Goal: Task Accomplishment & Management: Use online tool/utility

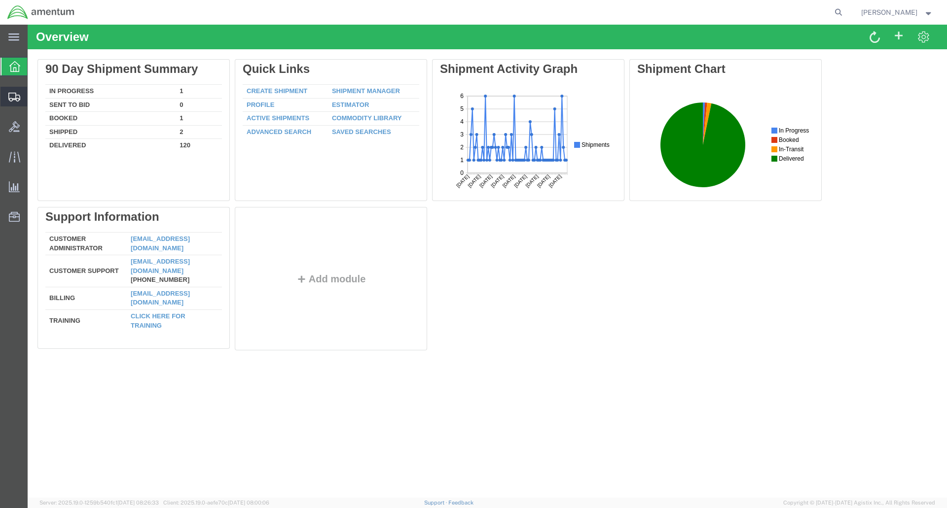
click at [17, 95] on icon at bounding box center [14, 97] width 12 height 9
drag, startPoint x: 49, startPoint y: 114, endPoint x: 60, endPoint y: 110, distance: 11.5
click at [0, 0] on span "Shipment Manager" at bounding box center [0, 0] width 0 height 0
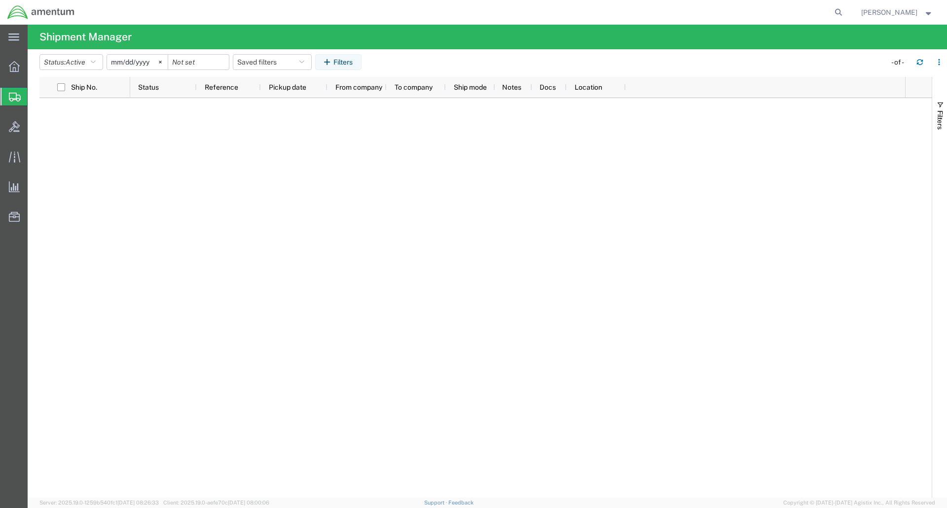
click at [0, 0] on span "Shipment Manager" at bounding box center [0, 0] width 0 height 0
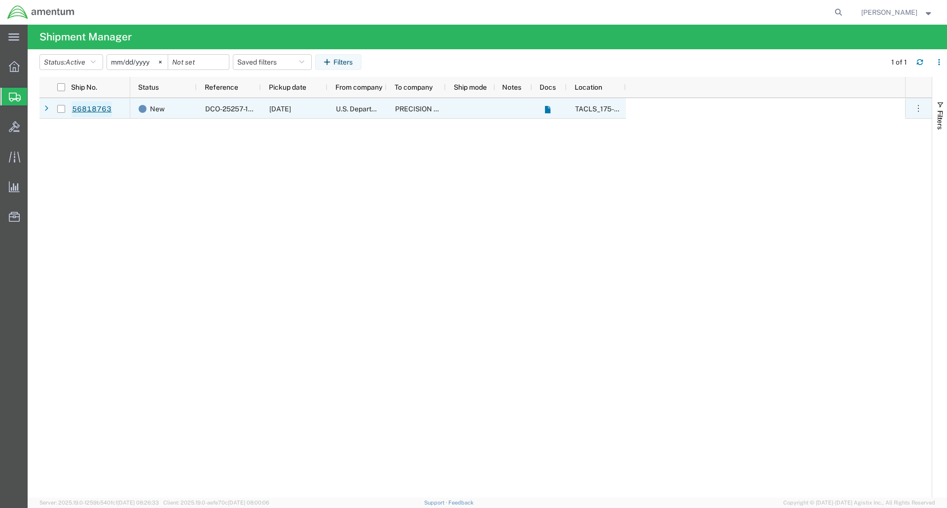
click at [91, 111] on link "56818763" at bounding box center [91, 110] width 40 height 16
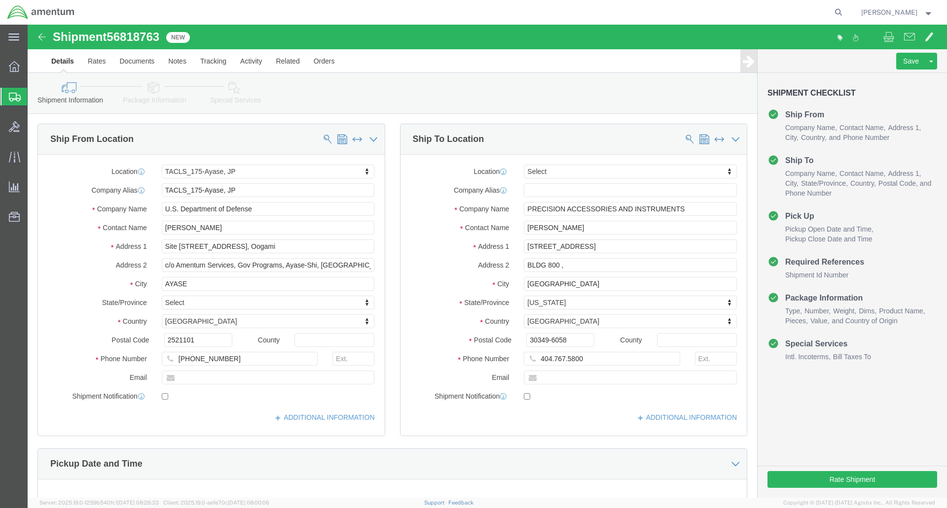
select select "60371"
select select
click button "Rate Shipment"
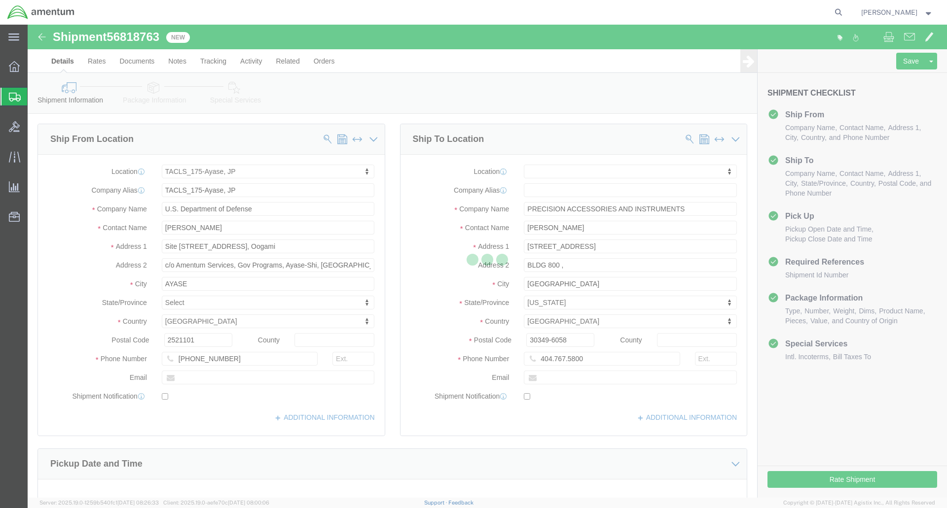
select select "60371"
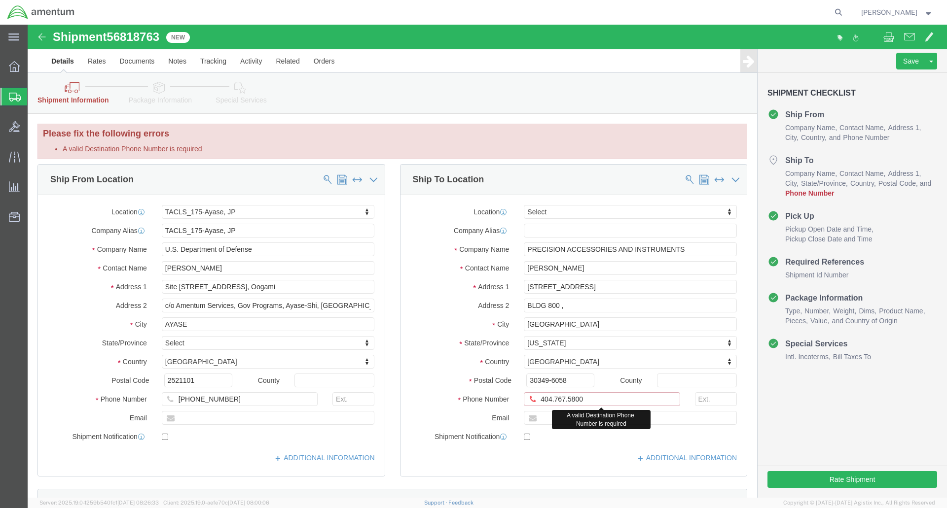
click input "404.767.5800"
click input "404.767-5800"
type input "404-767-5800"
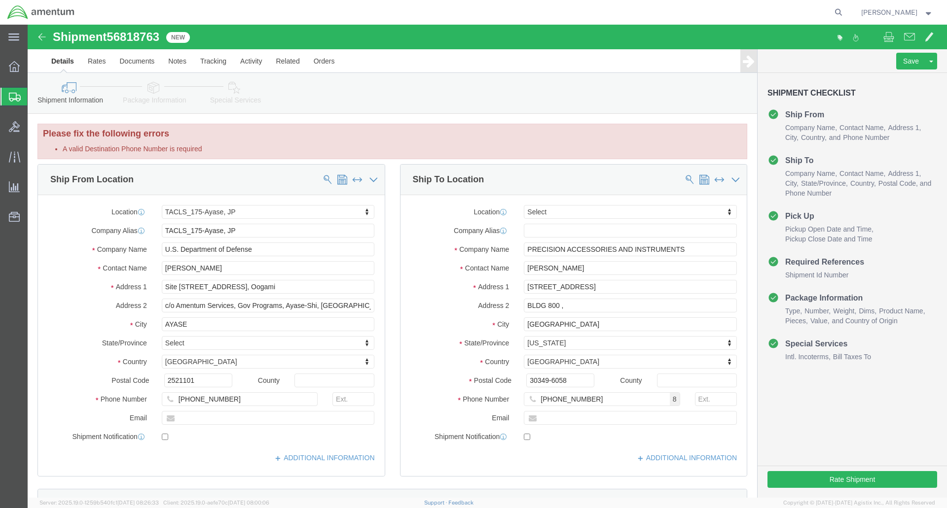
click label "Country"
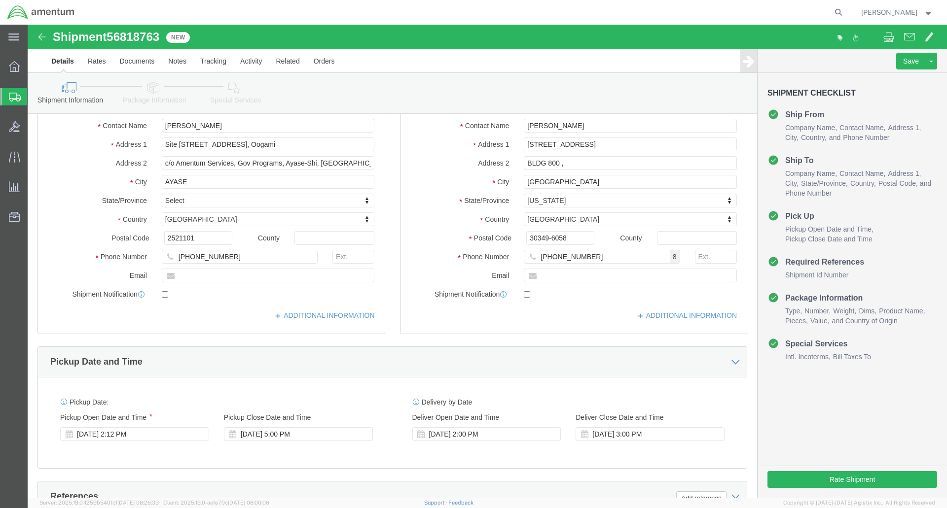
scroll to position [148, 0]
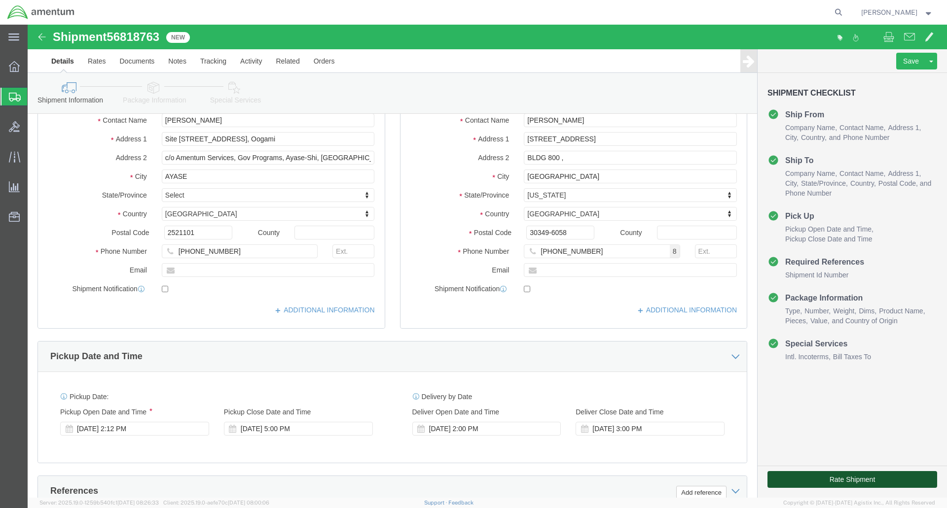
click button "Rate Shipment"
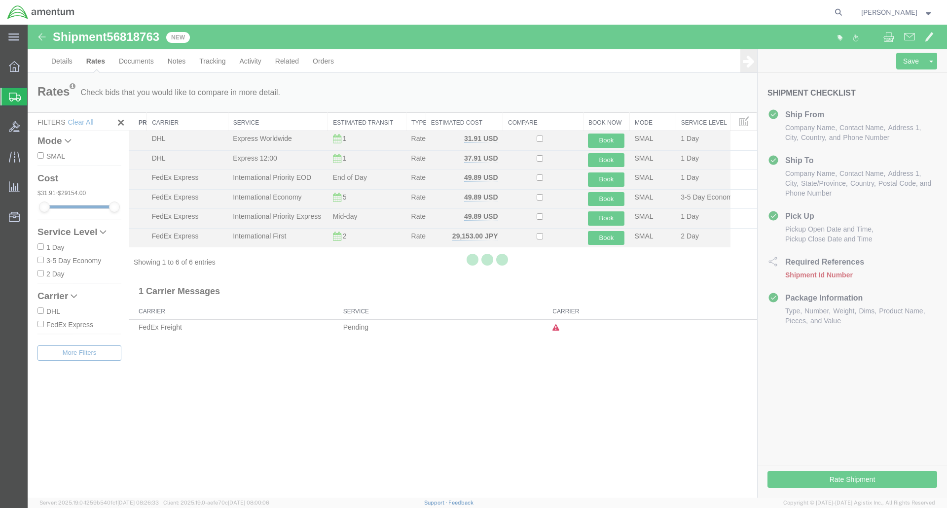
scroll to position [0, 0]
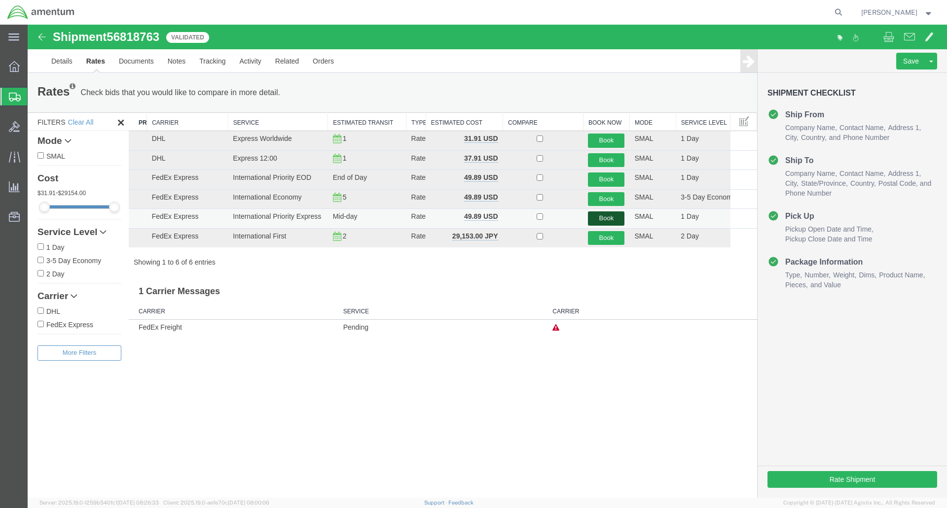
click at [601, 218] on button "Book" at bounding box center [606, 219] width 36 height 14
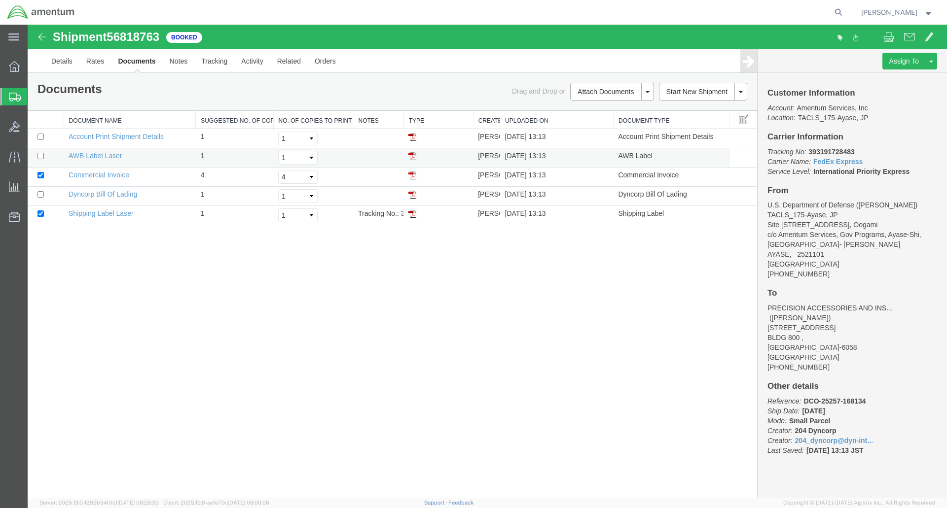
drag, startPoint x: 385, startPoint y: 26, endPoint x: 413, endPoint y: 155, distance: 132.7
click at [413, 155] on img at bounding box center [412, 156] width 8 height 8
drag, startPoint x: 412, startPoint y: 213, endPoint x: 742, endPoint y: 133, distance: 340.0
click at [412, 213] on img at bounding box center [412, 214] width 8 height 8
click at [908, 37] on span at bounding box center [909, 37] width 11 height 12
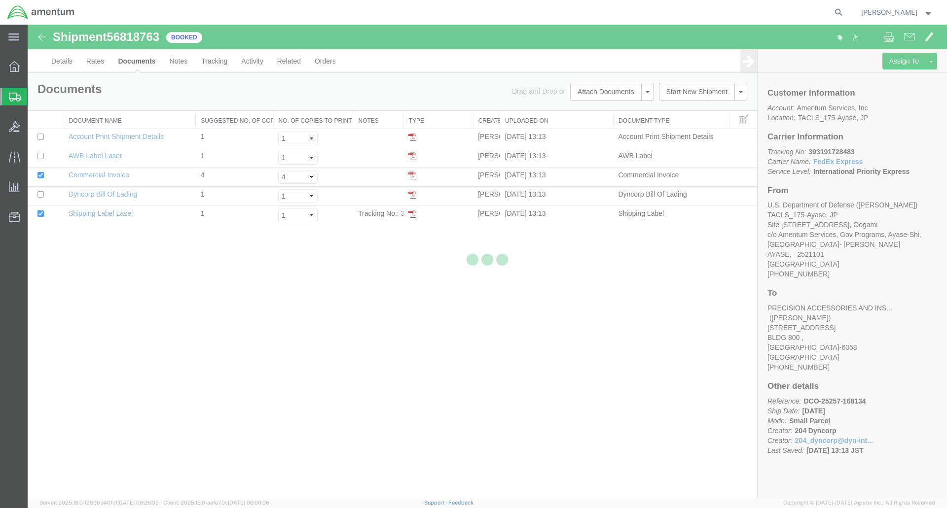
checkbox input "true"
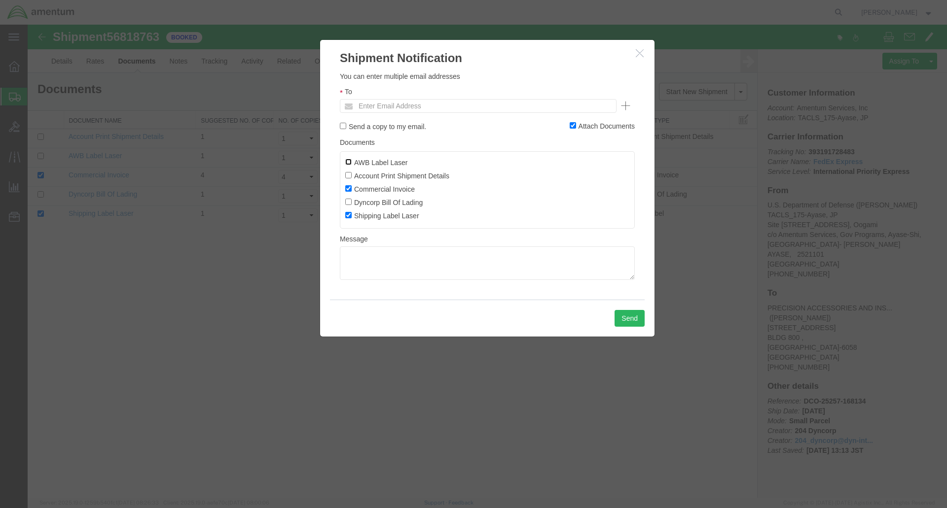
click at [348, 160] on input "AWB Label Laser" at bounding box center [348, 162] width 6 height 6
checkbox input "true"
click at [348, 177] on input "Account Print Shipment Details" at bounding box center [348, 175] width 6 height 6
checkbox input "true"
click at [348, 203] on input "Dyncorp Bill Of Lading" at bounding box center [348, 202] width 6 height 6
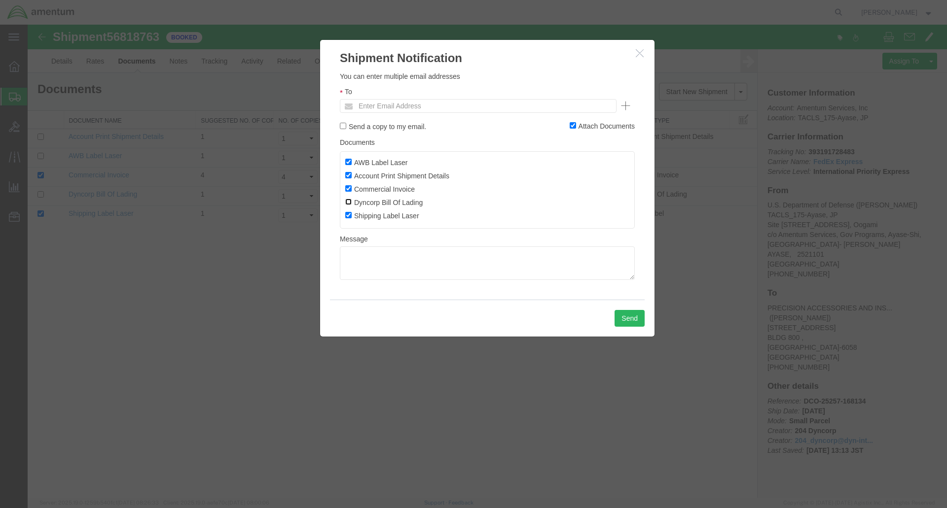
checkbox input "true"
click at [344, 125] on input "Send a copy to my email." at bounding box center [343, 126] width 6 height 6
checkbox input "true"
click at [362, 111] on input "text" at bounding box center [410, 106] width 115 height 13
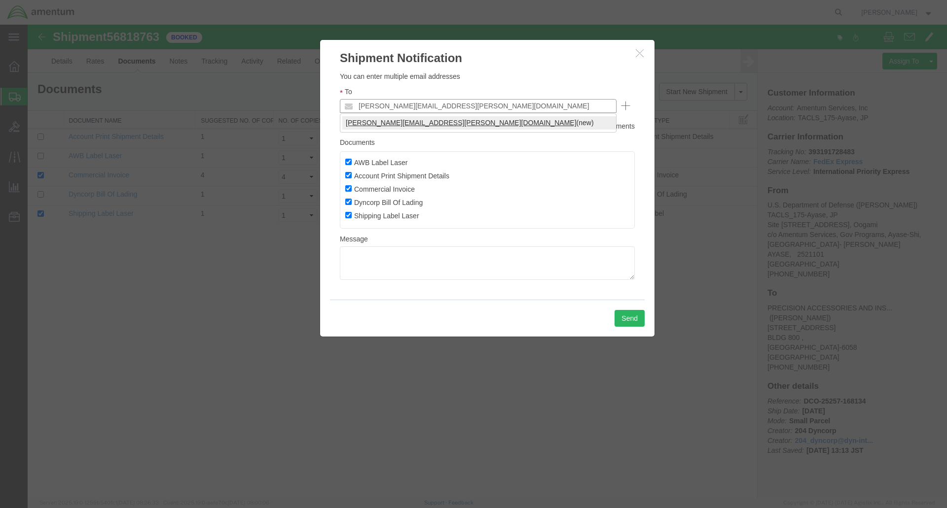
type input "joshua.keller@amentum.com"
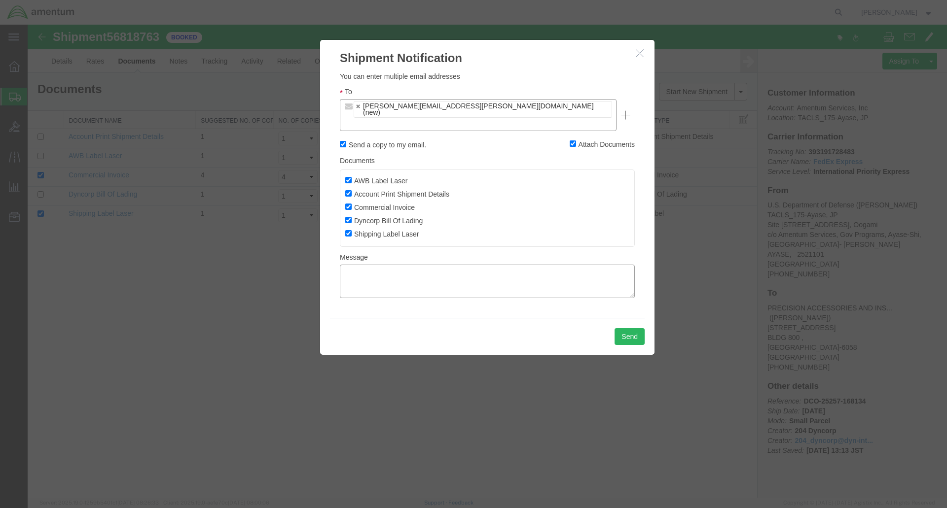
click at [379, 265] on textarea at bounding box center [487, 282] width 295 height 34
type textarea "Shipping Forms for Fuel QTY / FLOW indicator."
click at [633, 328] on button "Send" at bounding box center [629, 336] width 30 height 17
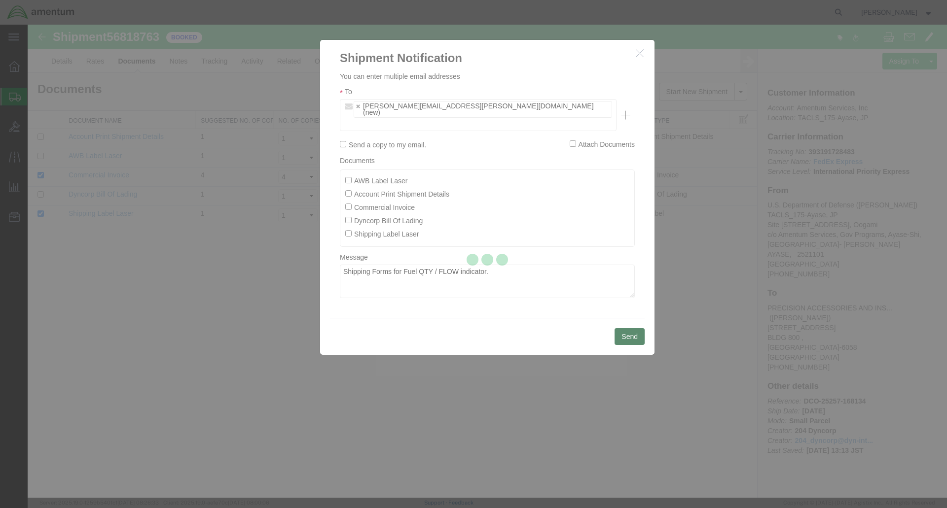
checkbox input "false"
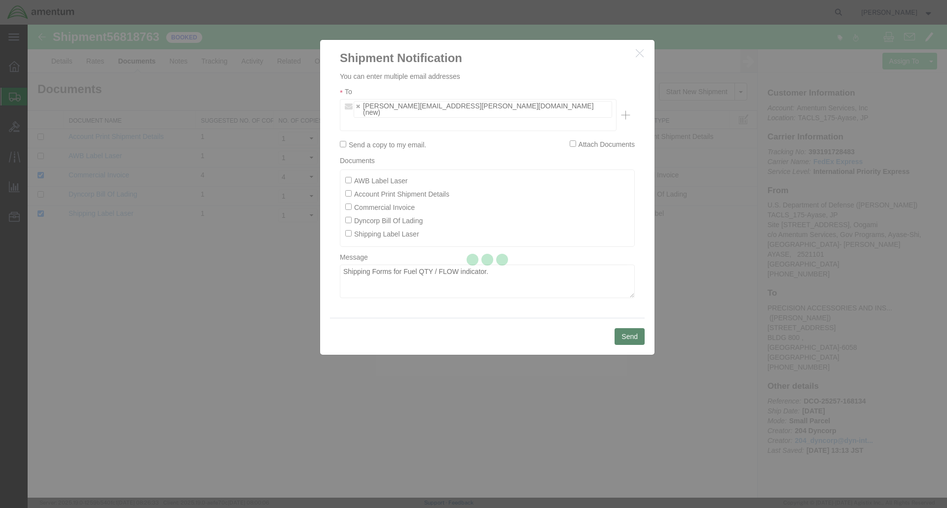
checkbox input "false"
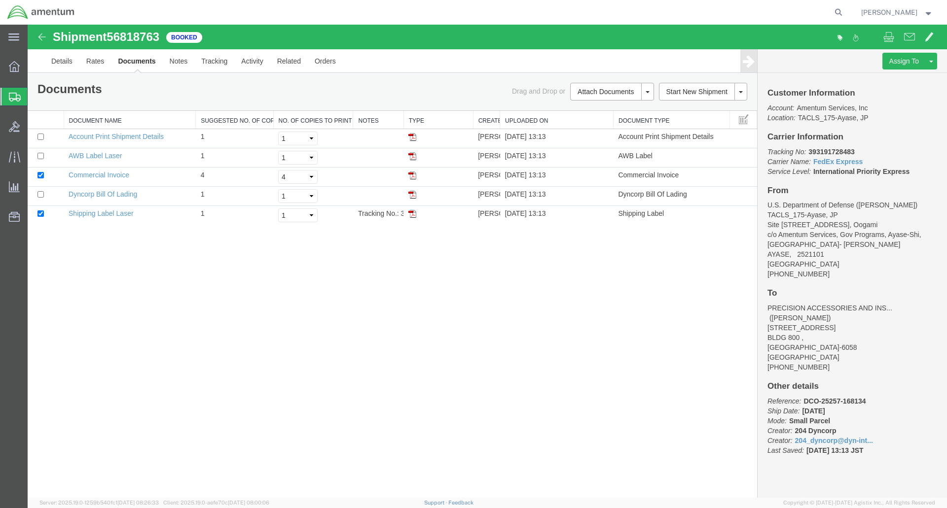
click at [0, 0] on span "Shipment Manager" at bounding box center [0, 0] width 0 height 0
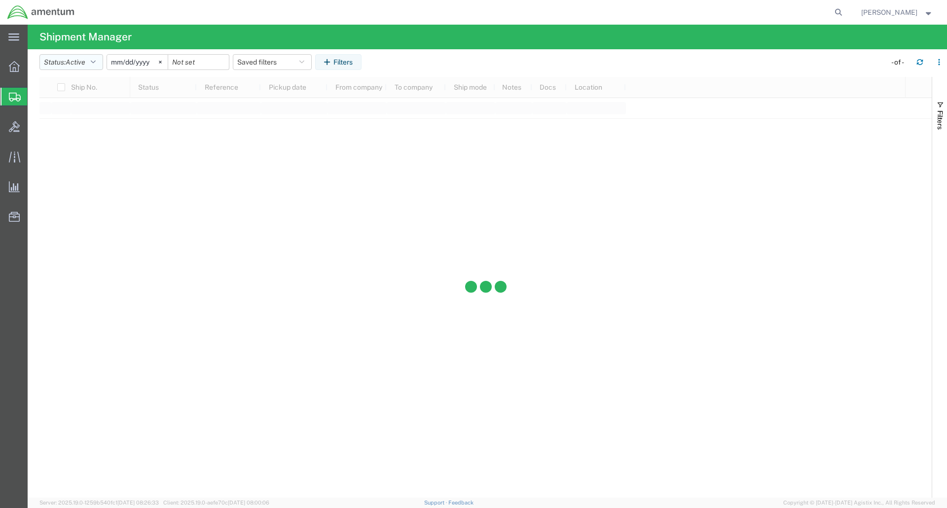
click at [96, 61] on icon "button" at bounding box center [93, 62] width 5 height 7
click at [74, 115] on span "All" at bounding box center [97, 113] width 115 height 15
click at [150, 62] on icon at bounding box center [149, 62] width 2 height 2
click at [135, 62] on input "date" at bounding box center [126, 62] width 61 height 15
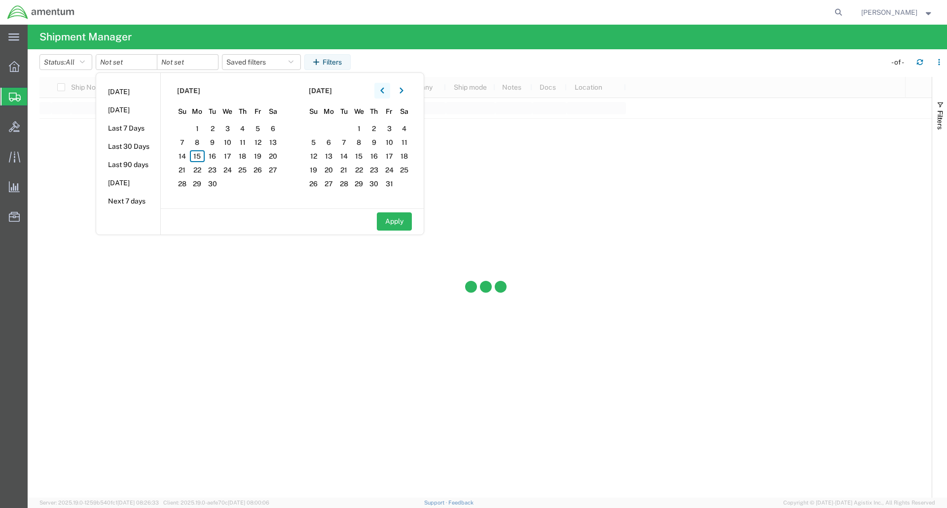
click at [383, 90] on icon "button" at bounding box center [382, 90] width 4 height 7
click at [257, 127] on span "1" at bounding box center [257, 129] width 15 height 12
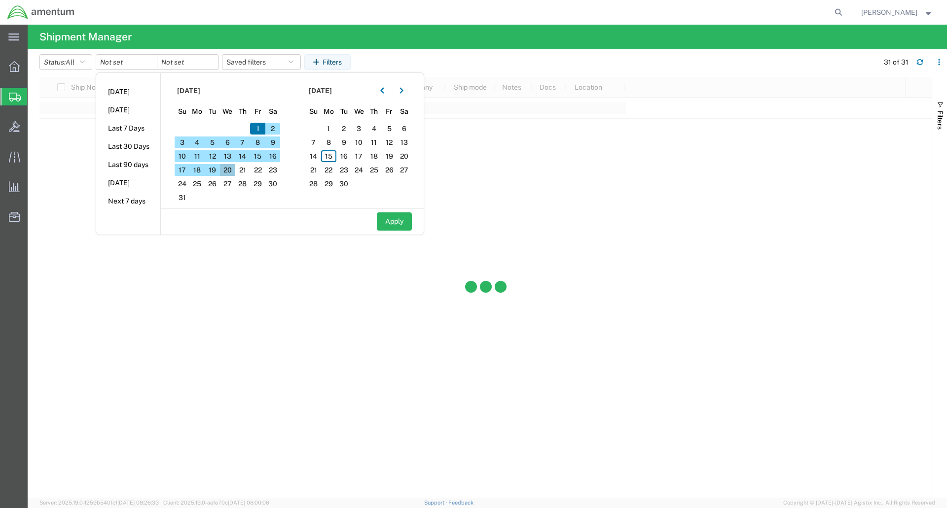
click at [230, 168] on span "20" at bounding box center [227, 170] width 15 height 12
click at [234, 143] on span "6" at bounding box center [227, 143] width 15 height 12
drag, startPoint x: 257, startPoint y: 125, endPoint x: 252, endPoint y: 143, distance: 19.5
click at [252, 122] on div "27 28 29 30 31 1 2 3 4 5 6 7 8 9 10 11 12 13 14 15 16 17 18 19 20 21 22 23 24 2…" at bounding box center [228, 122] width 106 height 0
click at [231, 140] on span "6" at bounding box center [227, 143] width 15 height 12
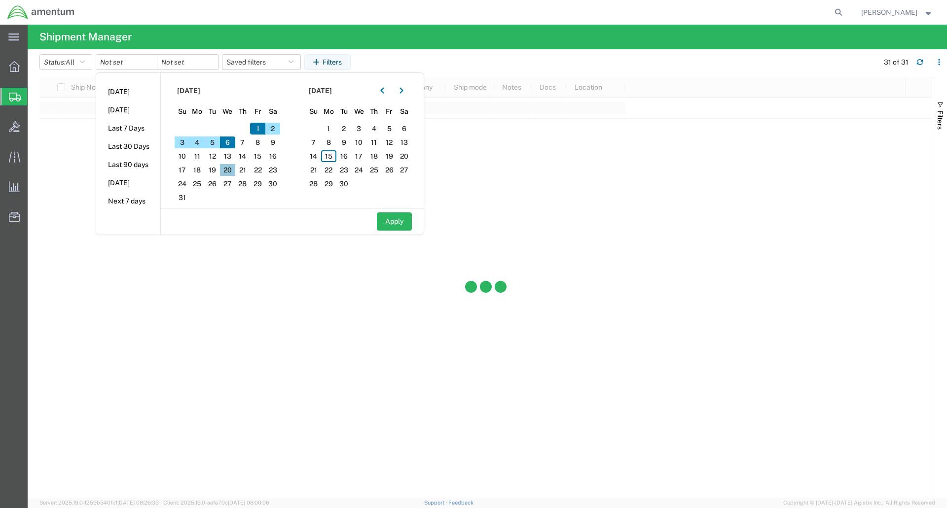
click at [231, 168] on span "20" at bounding box center [227, 170] width 15 height 12
click at [122, 58] on input "date" at bounding box center [126, 62] width 61 height 15
click at [234, 138] on span "6" at bounding box center [227, 143] width 15 height 12
click at [394, 219] on button "Apply" at bounding box center [394, 221] width 35 height 18
type input "2025-08-06"
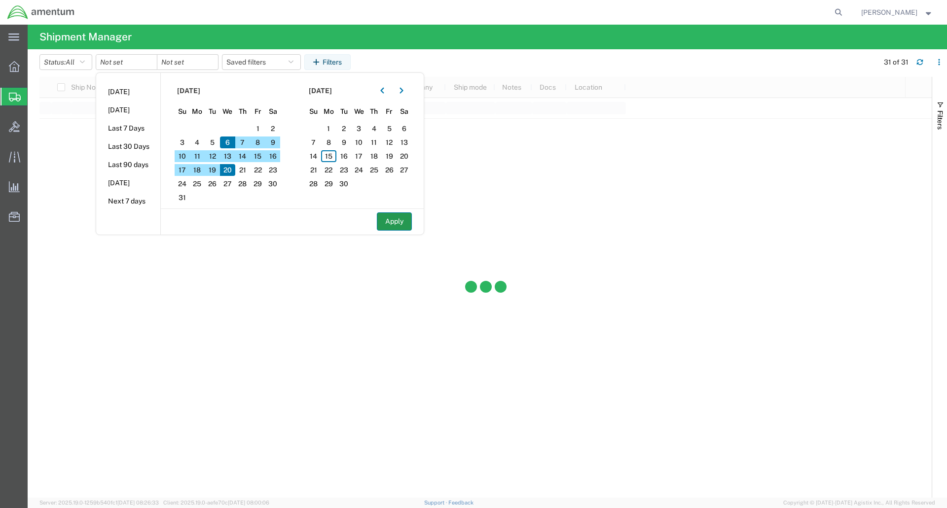
type input "2025-08-20"
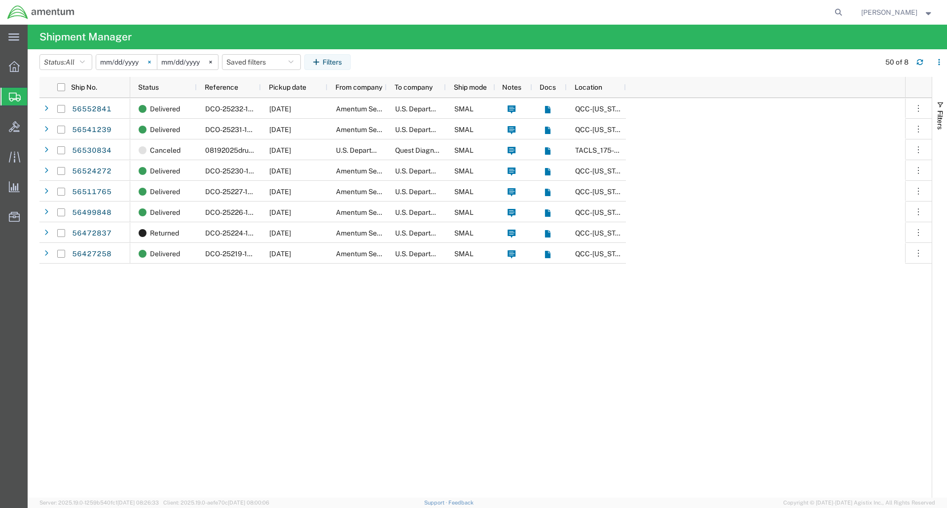
click at [150, 63] on icon at bounding box center [149, 62] width 2 height 2
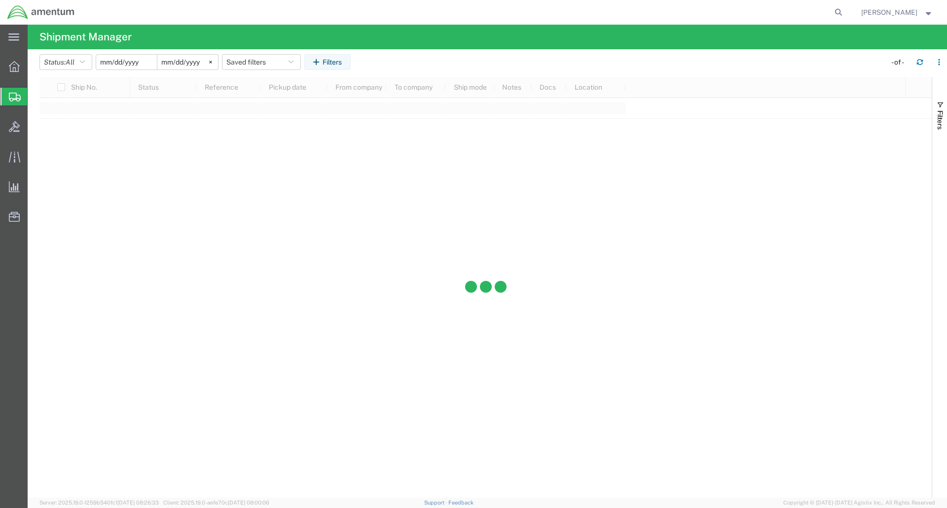
click at [117, 60] on input "date" at bounding box center [126, 62] width 61 height 15
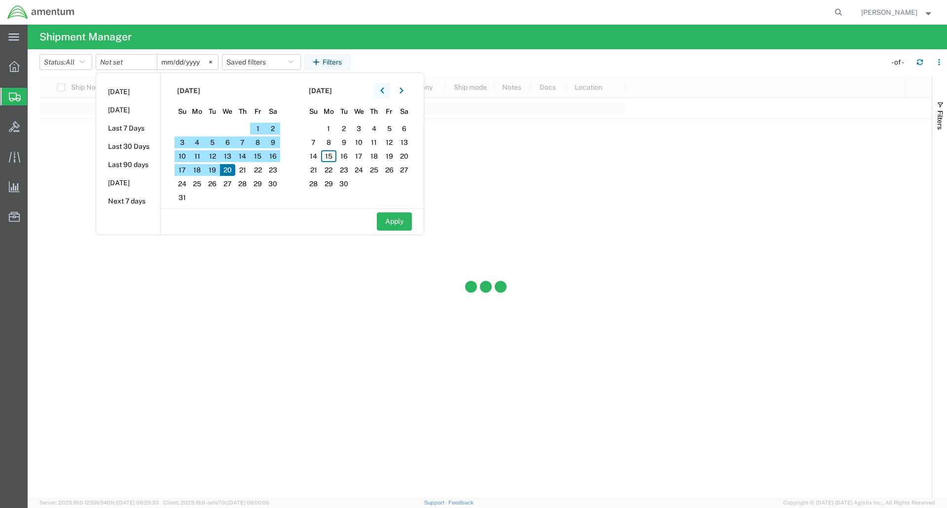
click at [388, 89] on button "button" at bounding box center [382, 91] width 16 height 16
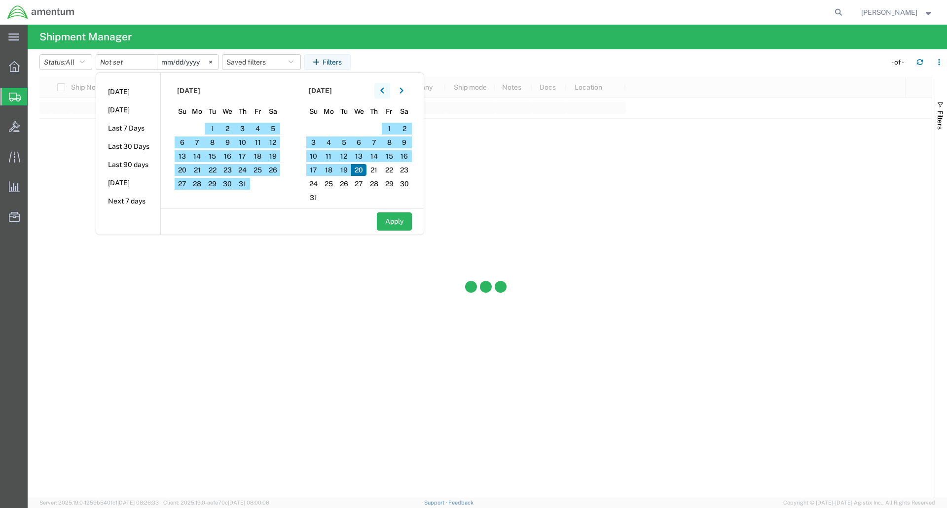
click at [388, 89] on button "button" at bounding box center [382, 91] width 16 height 16
click at [186, 126] on span "1" at bounding box center [182, 129] width 15 height 12
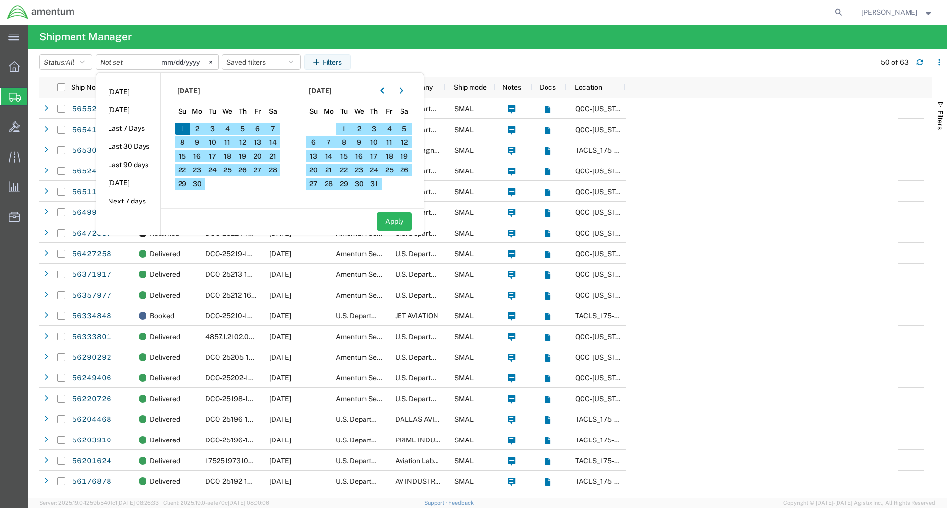
click at [173, 60] on input "2025-08-20" at bounding box center [187, 62] width 61 height 15
type input "2025-05-20"
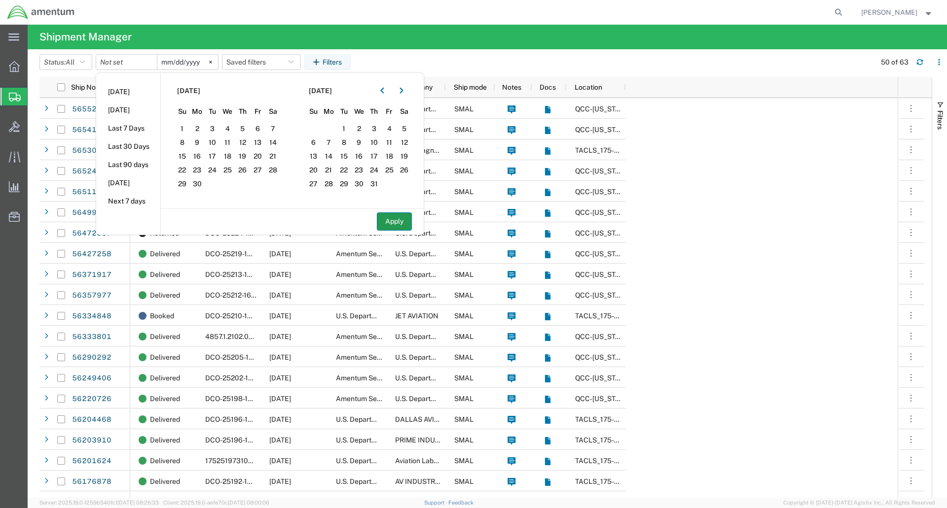
click at [400, 226] on button "Apply" at bounding box center [394, 221] width 35 height 18
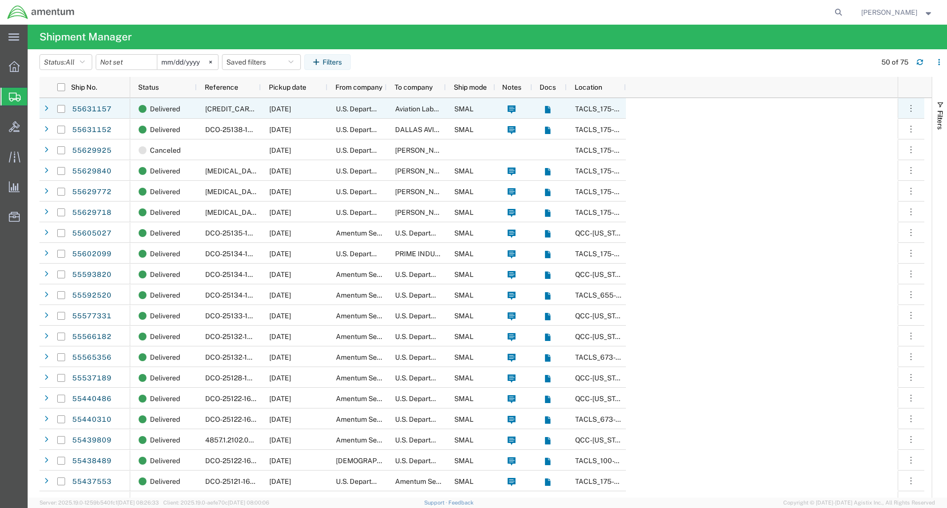
click at [406, 108] on span "Aviation Laboratories" at bounding box center [428, 109] width 67 height 8
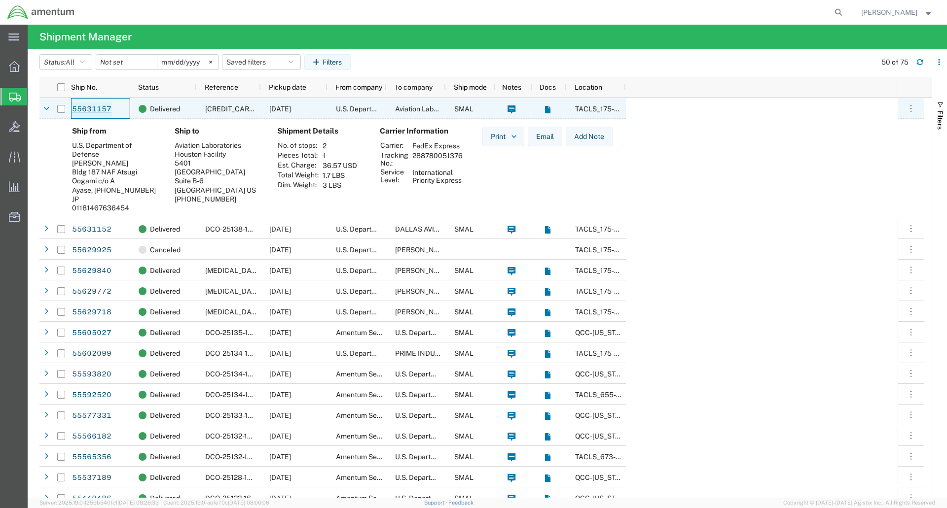
click at [100, 108] on link "55631157" at bounding box center [91, 110] width 40 height 16
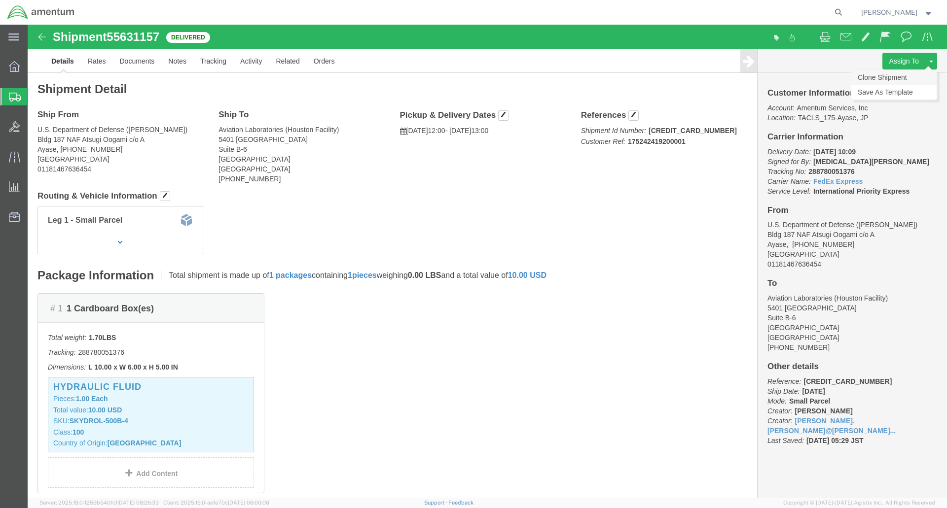
click link "Clone Shipment"
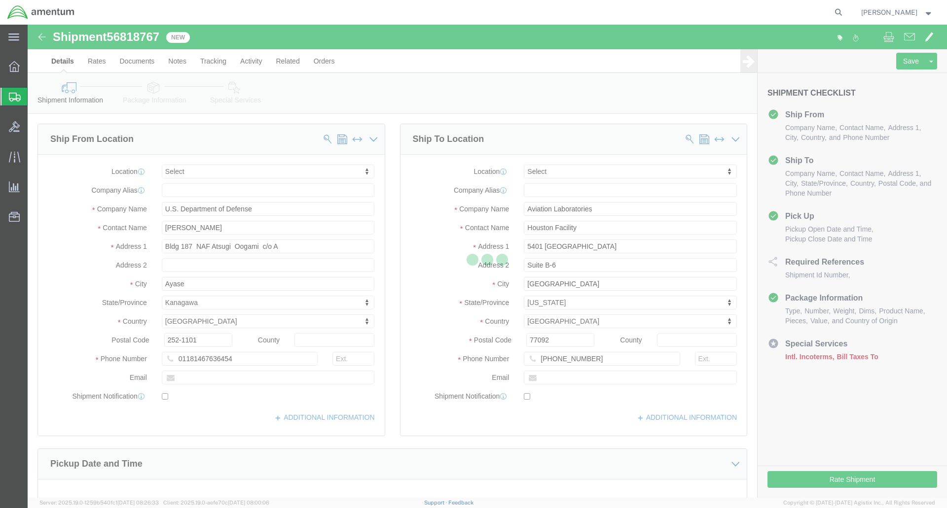
select select
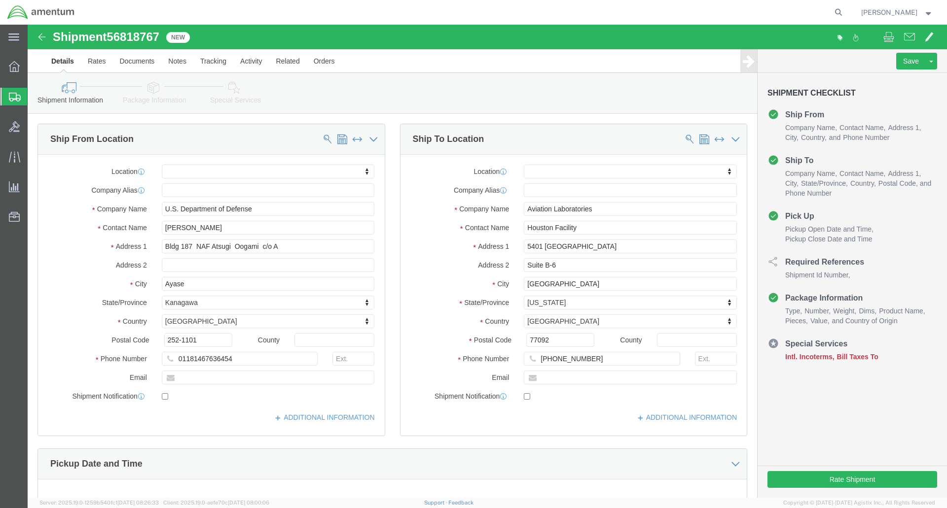
click icon
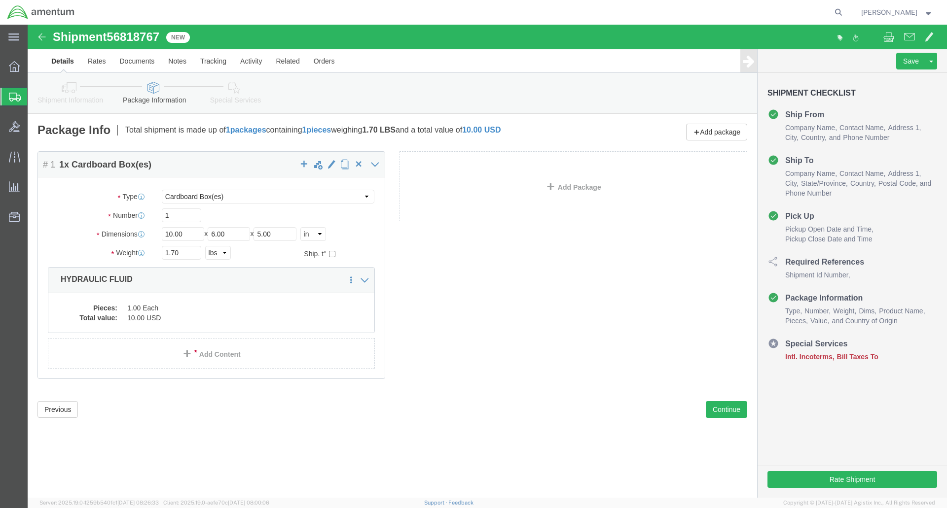
click icon
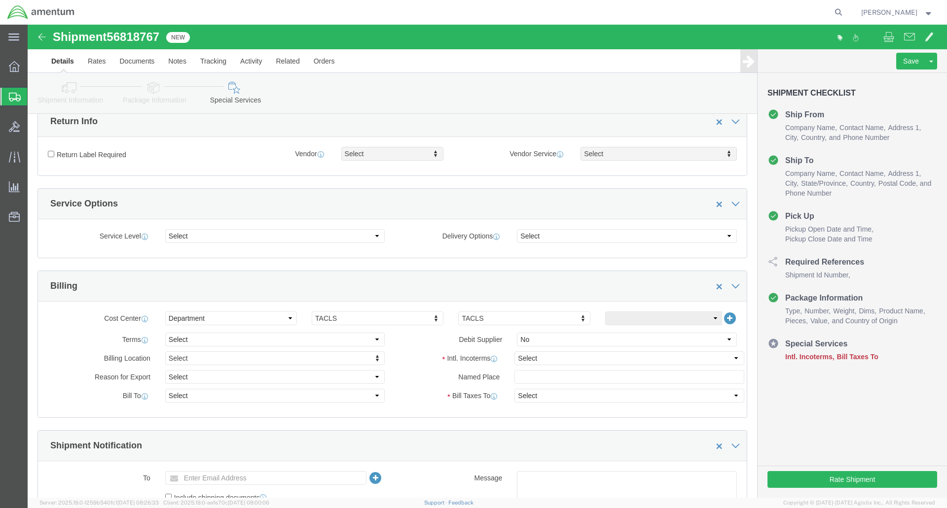
scroll to position [296, 0]
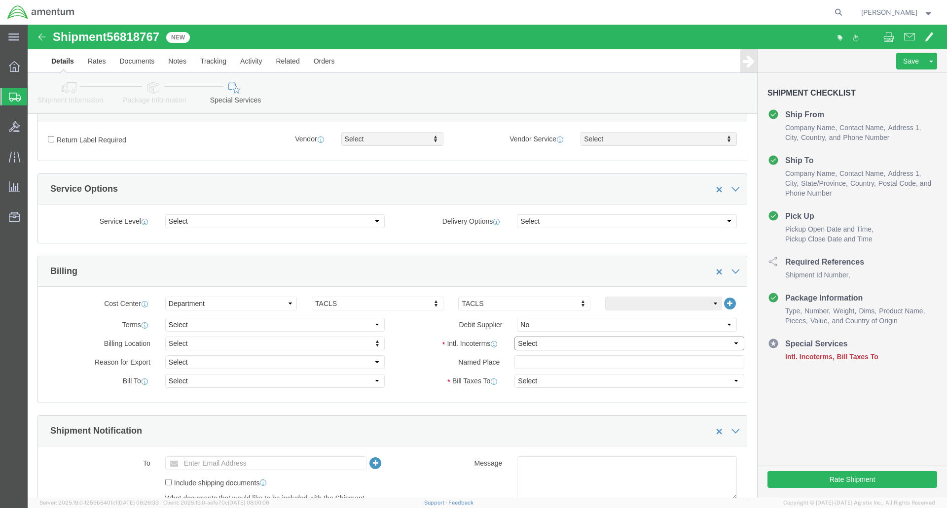
click select "Select Carriage Insurance Paid Carriage Paid To Cost and Freight Cost Insurance…"
click div "Shipment Notification"
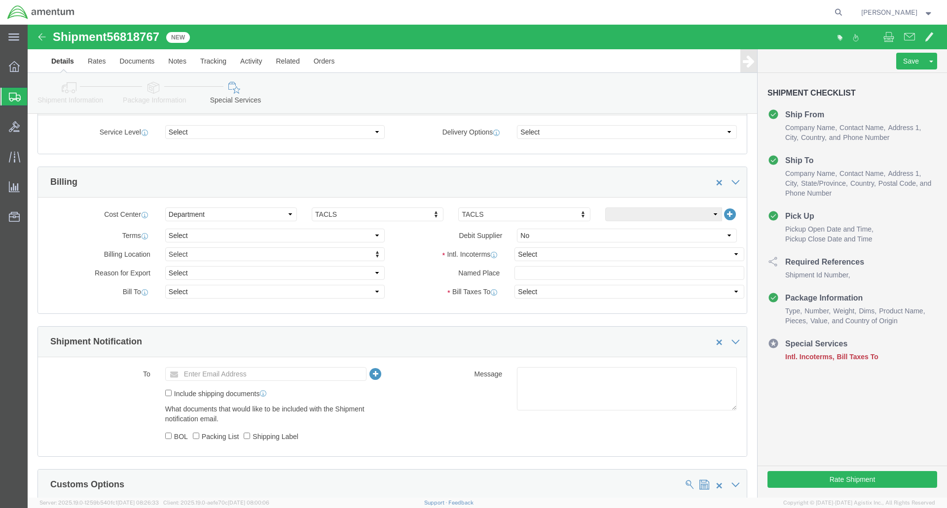
scroll to position [394, 0]
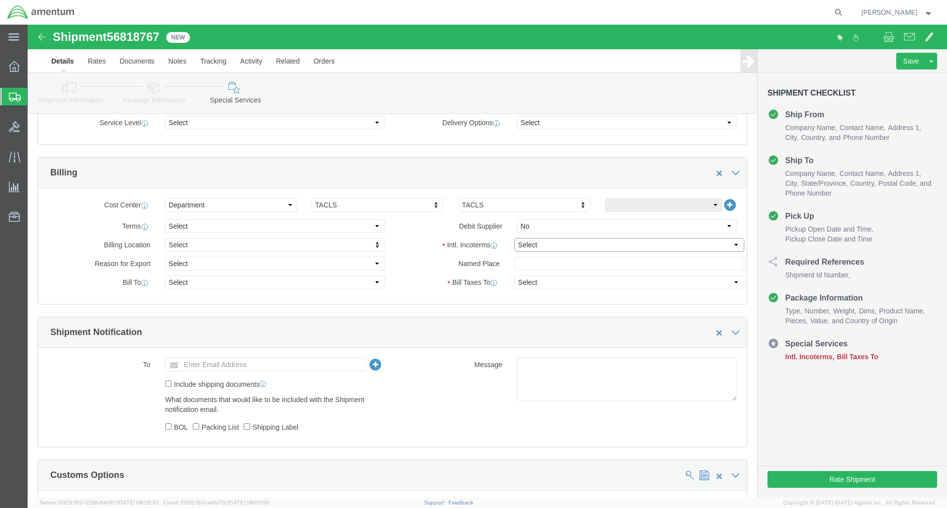
click select "Select Carriage Insurance Paid Carriage Paid To Cost and Freight Cost Insurance…"
select select "DDP"
click select "Select Carriage Insurance Paid Carriage Paid To Cost and Freight Cost Insurance…"
select select "SHIP"
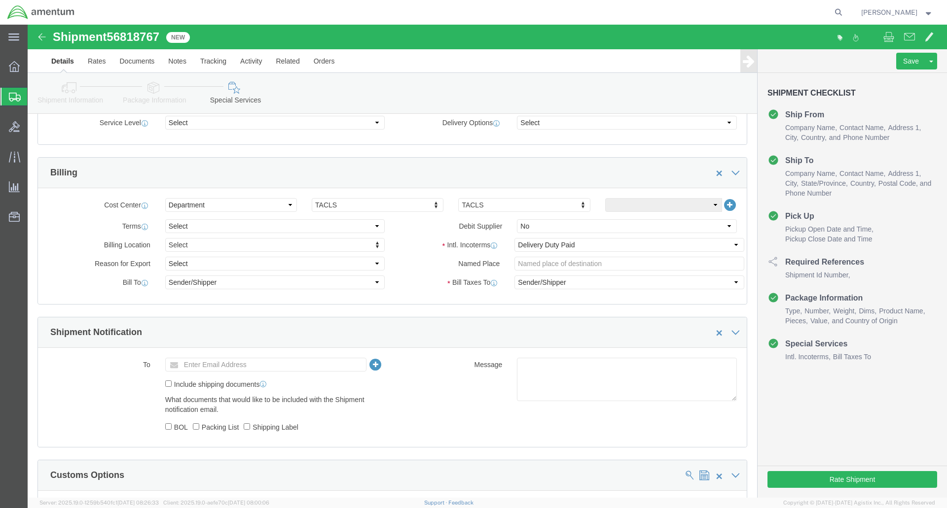
click div "Manage special services Handling Options Hold at Location Return Info Service O…"
click button "Rate Shipment"
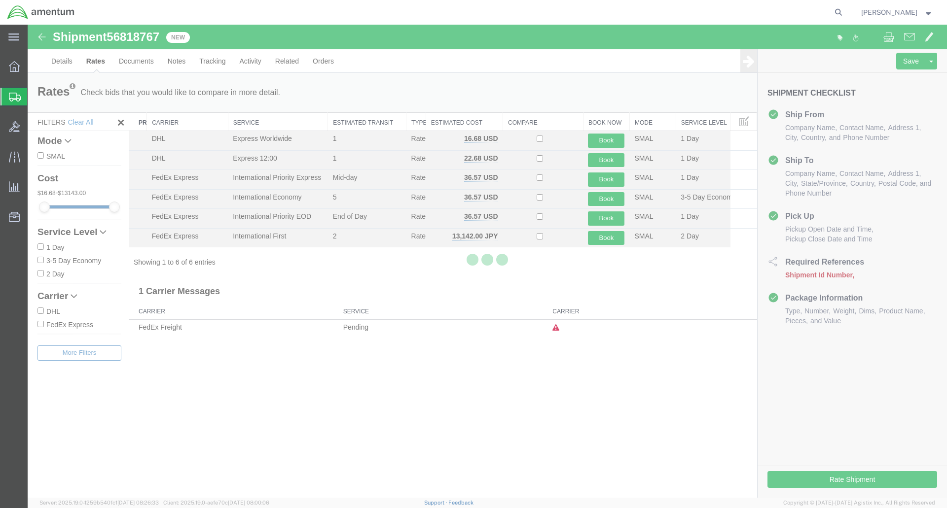
scroll to position [0, 0]
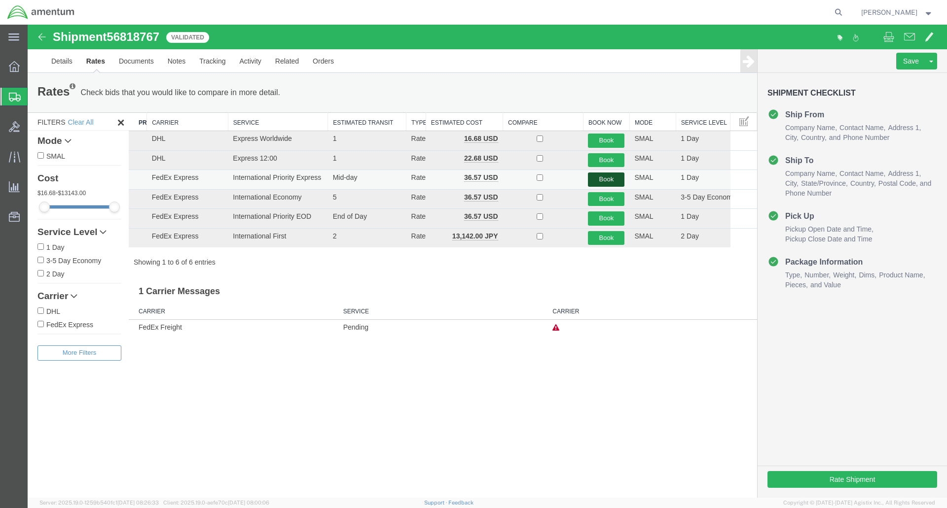
click at [605, 178] on button "Book" at bounding box center [606, 180] width 36 height 14
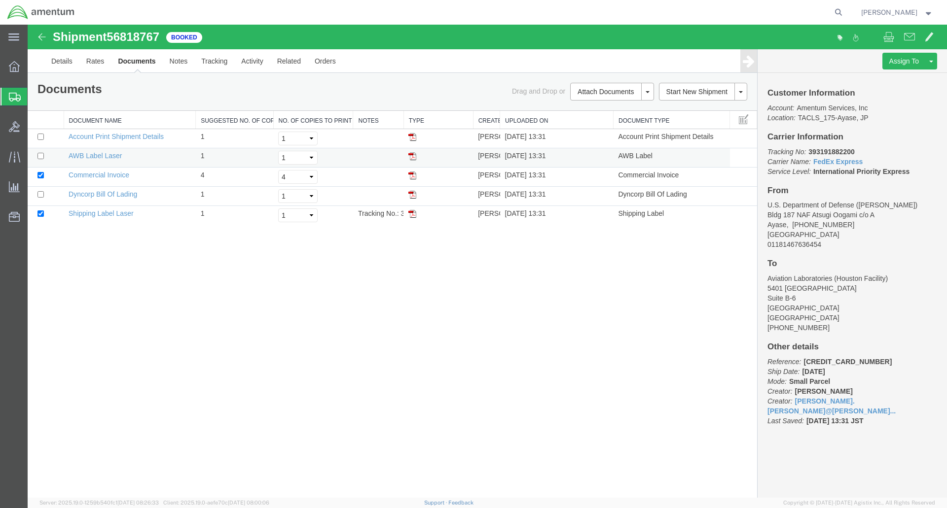
drag, startPoint x: 412, startPoint y: 156, endPoint x: 418, endPoint y: 155, distance: 6.4
click at [412, 156] on img at bounding box center [412, 156] width 8 height 8
drag, startPoint x: 413, startPoint y: 214, endPoint x: 525, endPoint y: 189, distance: 114.7
click at [413, 214] on img at bounding box center [412, 214] width 8 height 8
drag, startPoint x: 121, startPoint y: 196, endPoint x: 427, endPoint y: 121, distance: 315.7
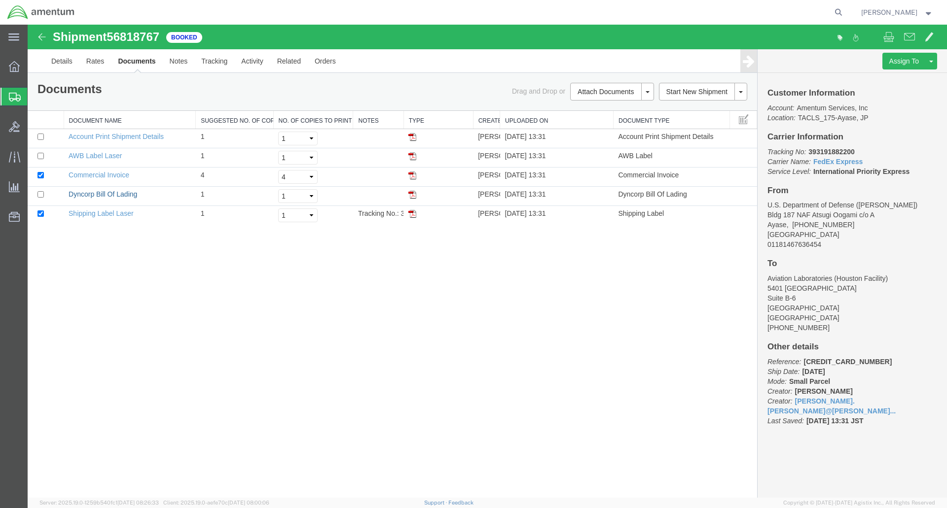
click at [121, 196] on link "Dyncorp Bill Of Lading" at bounding box center [103, 194] width 69 height 8
click at [413, 175] on img at bounding box center [412, 176] width 8 height 8
